Goal: Complete application form: Complete application form

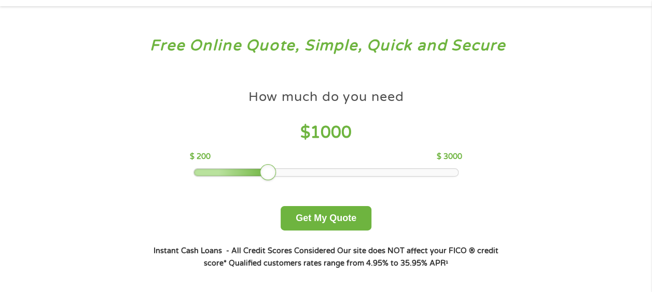
scroll to position [52, 0]
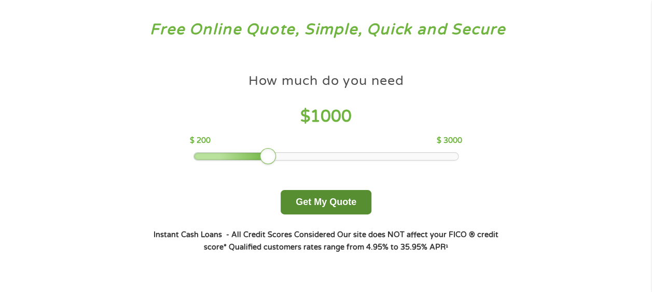
click at [328, 203] on button "Get My Quote" at bounding box center [325, 202] width 91 height 24
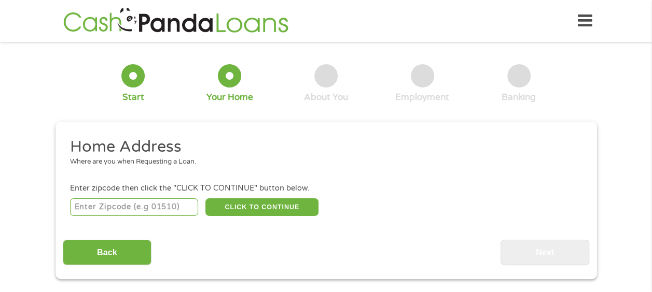
click at [111, 199] on input "number" at bounding box center [134, 208] width 128 height 18
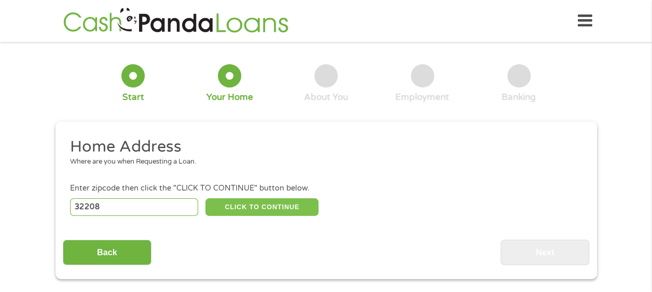
type input "32208"
click at [272, 204] on button "CLICK TO CONTINUE" at bounding box center [261, 208] width 113 height 18
type input "32208"
type input "[GEOGRAPHIC_DATA]"
select select "[US_STATE]"
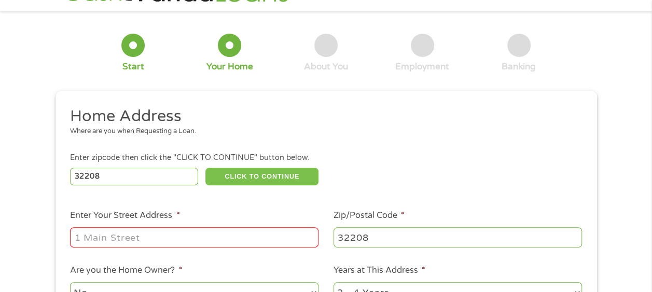
scroll to position [52, 0]
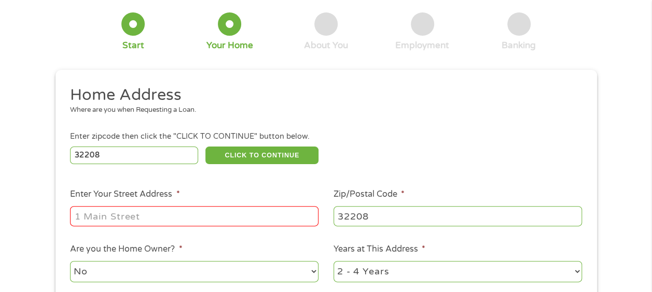
click at [127, 212] on input "Enter Your Street Address *" at bounding box center [194, 216] width 248 height 20
type input "[STREET_ADDRESS][PERSON_NAME]"
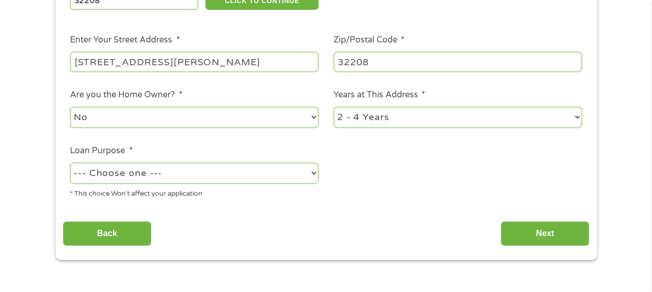
scroll to position [207, 0]
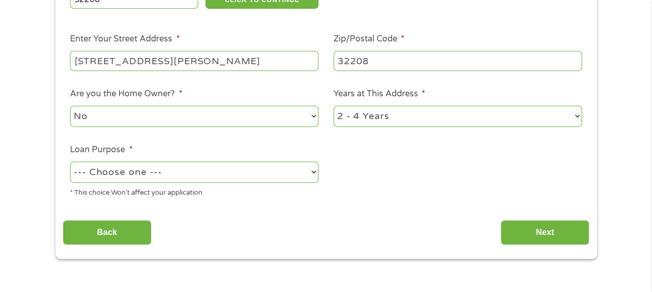
click at [313, 172] on select "--- Choose one --- Pay Bills Debt Consolidation Home Improvement Major Purchase…" at bounding box center [194, 172] width 248 height 21
select select "paybills"
click at [70, 162] on select "--- Choose one --- Pay Bills Debt Consolidation Home Improvement Major Purchase…" at bounding box center [194, 172] width 248 height 21
click at [544, 114] on select "1 Year or less 1 - 2 Years 2 - 4 Years Over 4 Years" at bounding box center [457, 116] width 248 height 21
select select "60months"
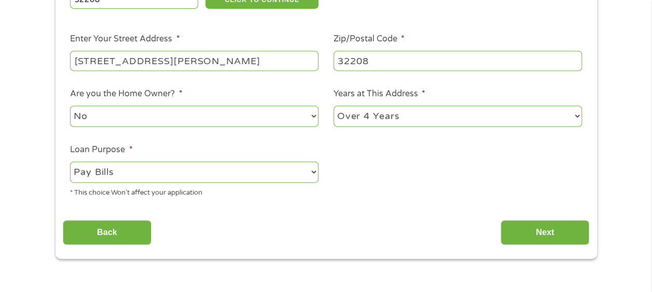
click at [333, 106] on select "1 Year or less 1 - 2 Years 2 - 4 Years Over 4 Years" at bounding box center [457, 116] width 248 height 21
click at [544, 234] on input "Next" at bounding box center [544, 232] width 89 height 25
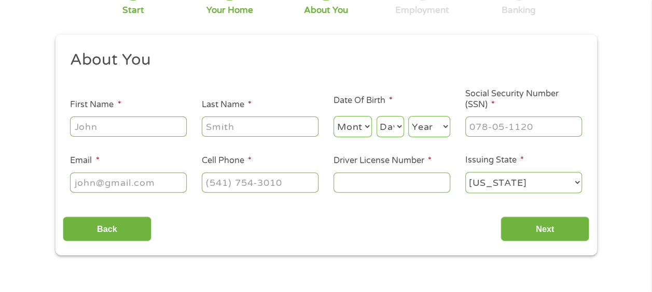
scroll to position [104, 0]
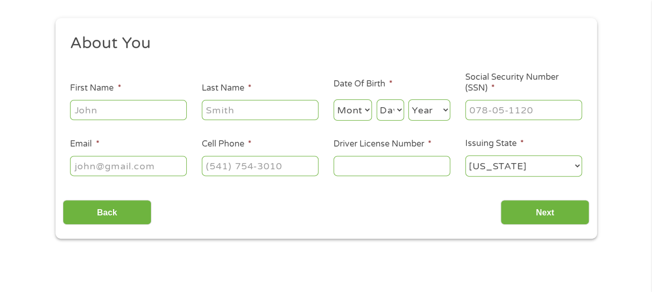
click at [145, 109] on input "First Name *" at bounding box center [128, 110] width 117 height 20
click at [358, 114] on select "Month 1 2 3 4 5 6 7 8 9 10 11 12" at bounding box center [352, 110] width 39 height 21
select select "1"
click at [333, 100] on select "Month 1 2 3 4 5 6 7 8 9 10 11 12" at bounding box center [352, 110] width 39 height 21
click at [399, 117] on select "Day 1 2 3 4 5 6 7 8 9 10 11 12 13 14 15 16 17 18 19 20 21 22 23 24 25 26 27 28 …" at bounding box center [389, 110] width 27 height 21
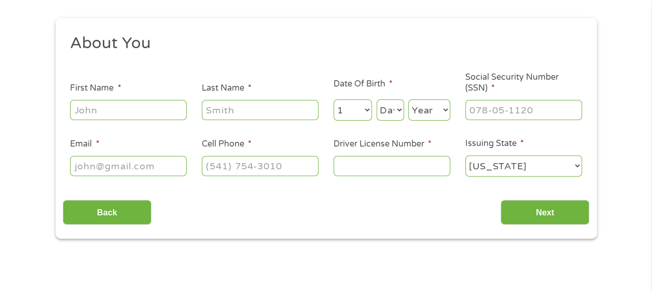
select select "3"
click at [376, 100] on select "Day 1 2 3 4 5 6 7 8 9 10 11 12 13 14 15 16 17 18 19 20 21 22 23 24 25 26 27 28 …" at bounding box center [389, 110] width 27 height 21
click at [433, 112] on select "Year [DATE] 2006 2005 2004 2003 2002 2001 2000 1999 1998 1997 1996 1995 1994 19…" at bounding box center [429, 110] width 42 height 21
select select "1981"
click at [408, 100] on select "Year [DATE] 2006 2005 2004 2003 2002 2001 2000 1999 1998 1997 1996 1995 1994 19…" at bounding box center [429, 110] width 42 height 21
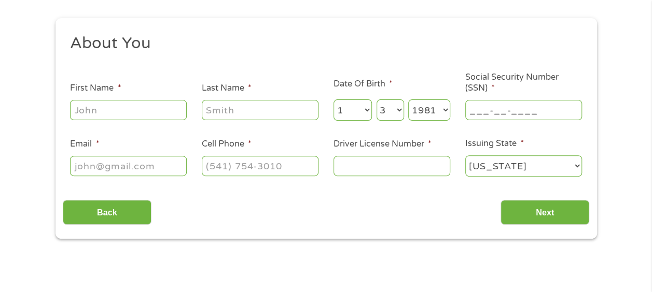
click at [491, 111] on input "___-__-____" at bounding box center [523, 110] width 117 height 20
type input "595-05-6319"
click at [102, 110] on input "First Name *" at bounding box center [128, 110] width 117 height 20
type input "[PERSON_NAME]"
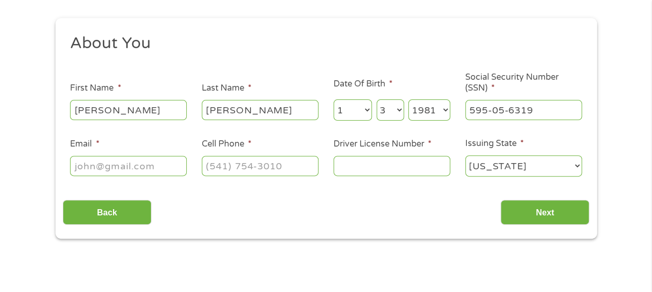
type input "[EMAIL_ADDRESS][DOMAIN_NAME]"
type input "[PHONE_NUMBER]"
click at [351, 168] on input "Driver License Number *" at bounding box center [391, 166] width 117 height 20
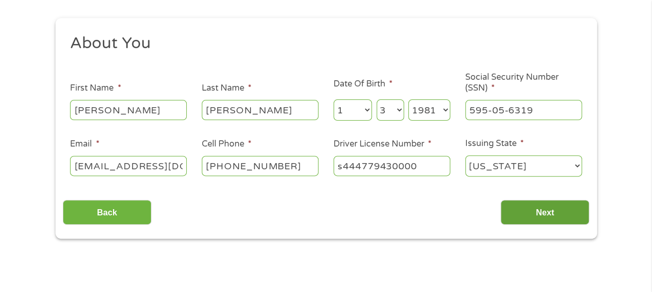
type input "s444779430000"
click at [515, 202] on input "Next" at bounding box center [544, 212] width 89 height 25
click at [526, 213] on input "Next" at bounding box center [544, 212] width 89 height 25
click at [558, 163] on select "[US_STATE] [US_STATE] [US_STATE] [US_STATE] [US_STATE] [US_STATE] [US_STATE] [U…" at bounding box center [523, 165] width 117 height 21
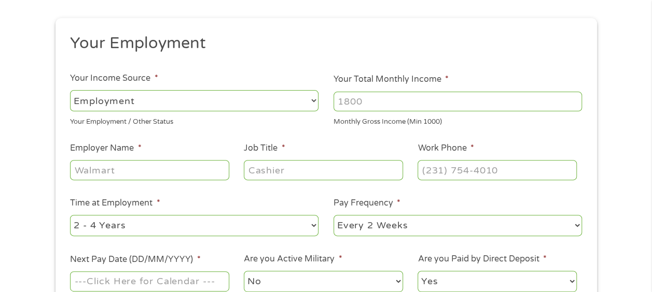
click at [367, 103] on input "Your Total Monthly Income *" at bounding box center [457, 102] width 248 height 20
type input "4800"
click at [200, 171] on input "Employer Name *" at bounding box center [149, 170] width 159 height 20
type input "v2x"
click at [294, 170] on input "Job Title *" at bounding box center [323, 170] width 159 height 20
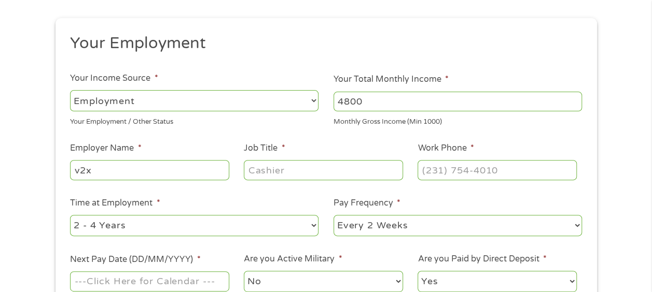
click at [276, 220] on select "--- Choose one --- 1 Year or less 1 - 2 Years 2 - 4 Years Over 4 Years" at bounding box center [194, 225] width 248 height 21
select select "12months"
click at [70, 215] on select "--- Choose one --- 1 Year or less 1 - 2 Years 2 - 4 Years Over 4 Years" at bounding box center [194, 225] width 248 height 21
drag, startPoint x: 377, startPoint y: 103, endPoint x: 340, endPoint y: 102, distance: 37.4
click at [340, 102] on input "4800" at bounding box center [457, 102] width 248 height 20
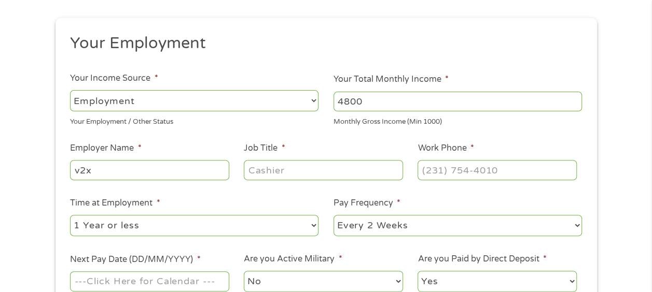
click at [391, 98] on input "4800" at bounding box center [457, 102] width 248 height 20
type input "4"
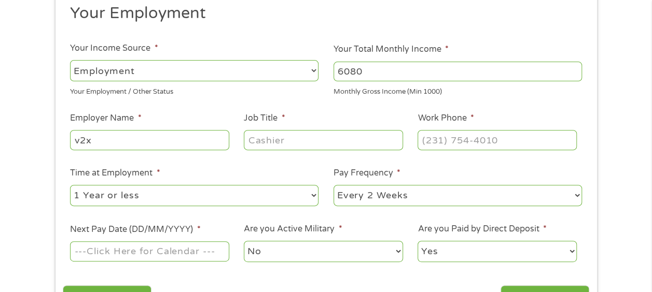
scroll to position [155, 0]
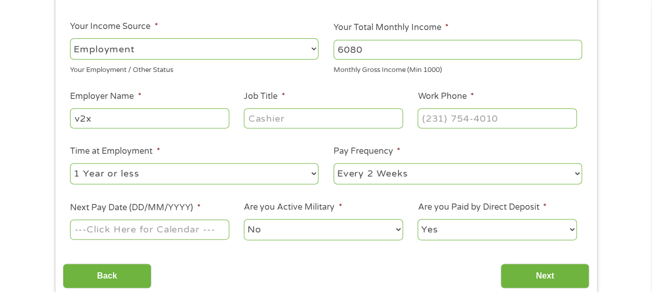
type input "6080"
click at [293, 111] on input "Job Title *" at bounding box center [323, 118] width 159 height 20
type input "buyer"
type input "(___) ___-____"
click at [433, 116] on input "(___) ___-____" at bounding box center [496, 118] width 159 height 20
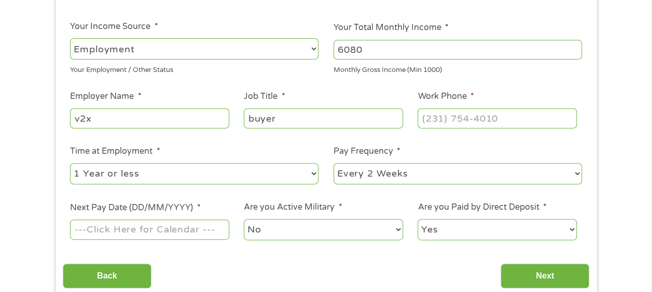
type input "(___) ___-____"
type input "(719) 637-____"
type input "(___) ___-____"
type input "(719) 637-____"
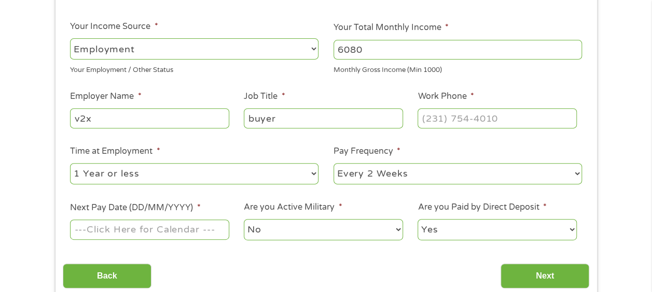
type input "(___) ___-____"
type input "[PHONE_NUMBER]"
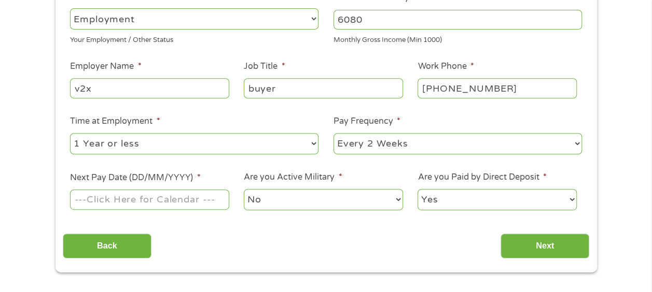
scroll to position [207, 0]
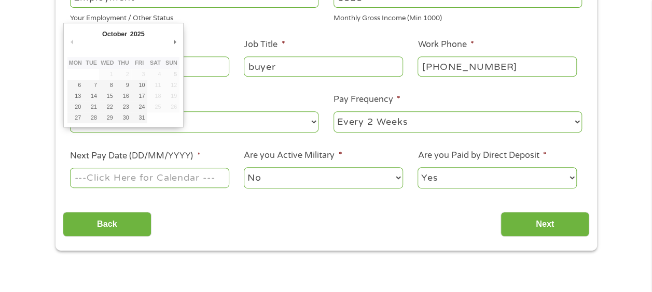
click at [86, 179] on input "Next Pay Date (DD/MM/YYYY) *" at bounding box center [149, 178] width 159 height 20
type input "[DATE]"
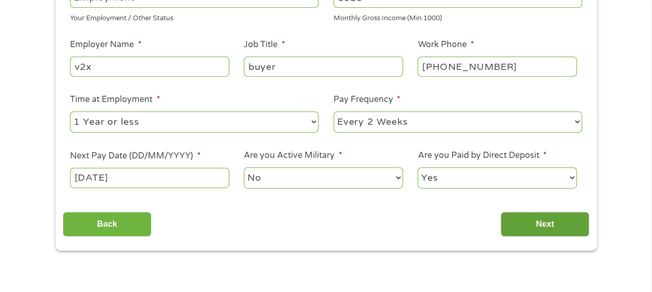
click at [539, 231] on input "Next" at bounding box center [544, 224] width 89 height 25
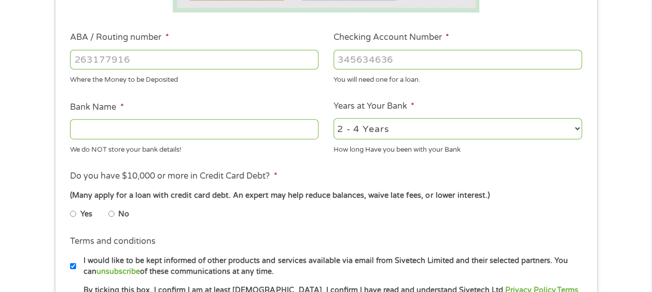
scroll to position [311, 0]
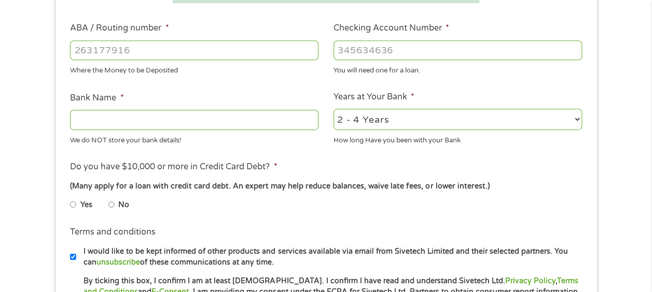
click at [114, 160] on ul "Bank Information Where do you want the funds deposited? ABA / Routing number * …" at bounding box center [326, 84] width 526 height 516
click at [221, 49] on input "ABA / Routing number *" at bounding box center [194, 50] width 248 height 20
type input "041215663"
type input "[PERSON_NAME] BANK"
type input "041215663"
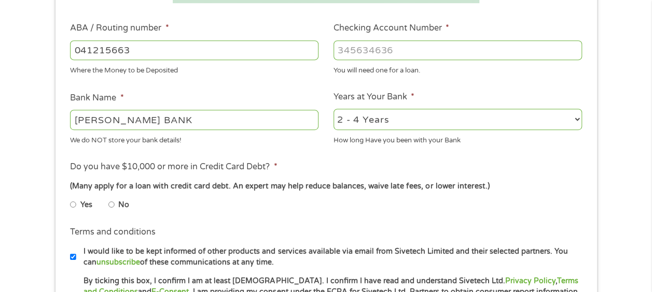
click at [414, 49] on input "Checking Account Number *" at bounding box center [457, 50] width 248 height 20
type input "2072290695243"
click at [112, 205] on input "No" at bounding box center [111, 204] width 6 height 17
radio input "true"
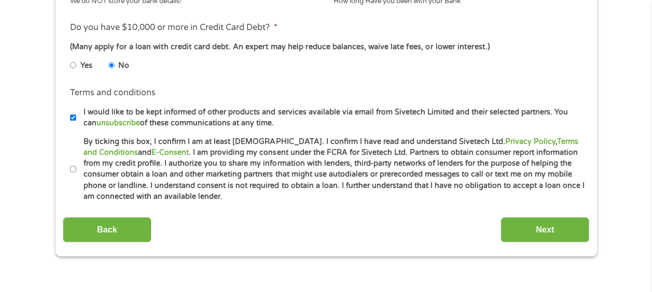
scroll to position [466, 0]
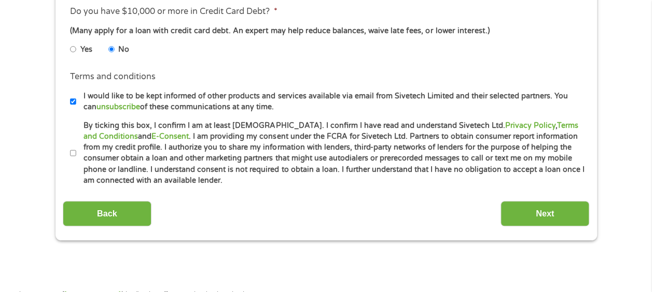
click at [73, 155] on input "By ticking this box, I confirm I am at least [DEMOGRAPHIC_DATA]. I confirm I ha…" at bounding box center [73, 153] width 6 height 17
checkbox input "true"
click at [557, 202] on input "Next" at bounding box center [544, 213] width 89 height 25
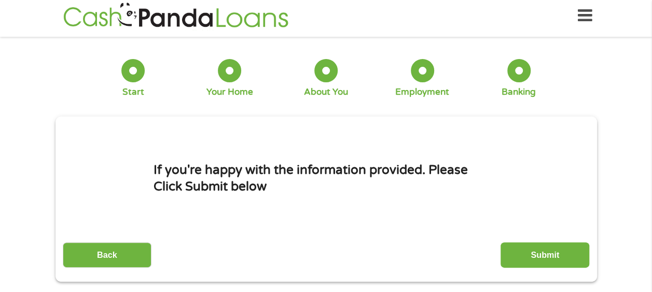
scroll to position [0, 0]
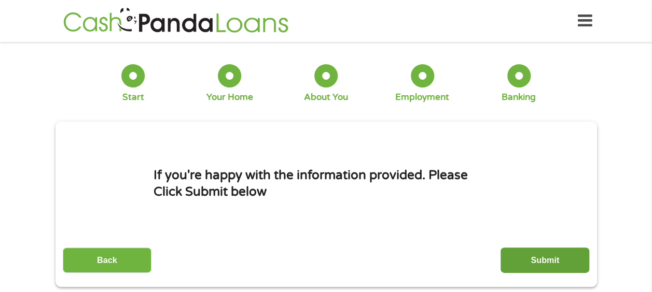
click at [540, 257] on input "Submit" at bounding box center [544, 260] width 89 height 25
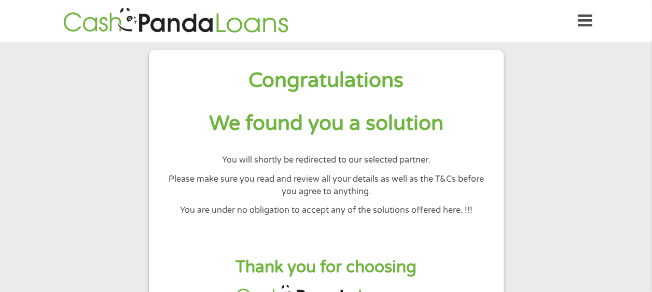
scroll to position [52, 0]
